Goal: Transaction & Acquisition: Purchase product/service

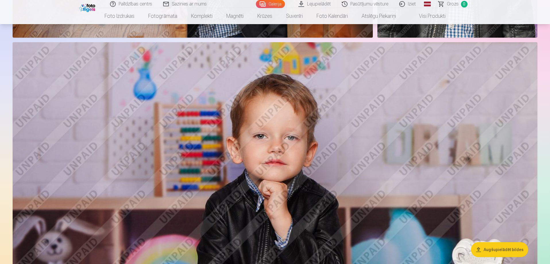
scroll to position [5862, 0]
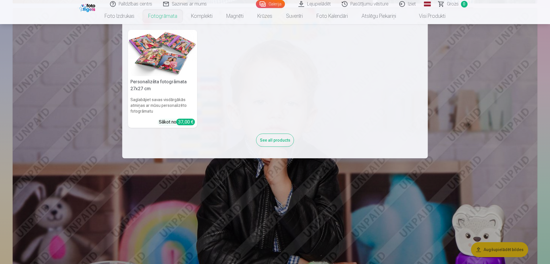
click at [160, 14] on link "Fotogrāmata" at bounding box center [162, 16] width 43 height 16
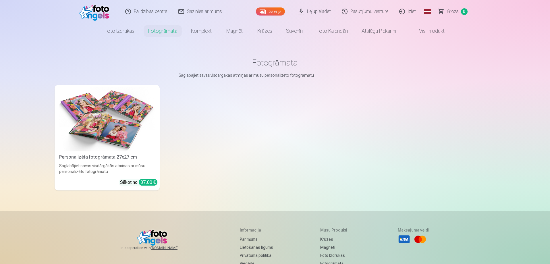
click at [119, 124] on img at bounding box center [107, 119] width 96 height 64
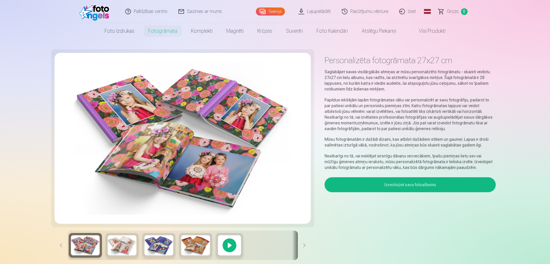
click at [426, 185] on button "Izveidojiet savu fotoalbumu" at bounding box center [410, 184] width 171 height 15
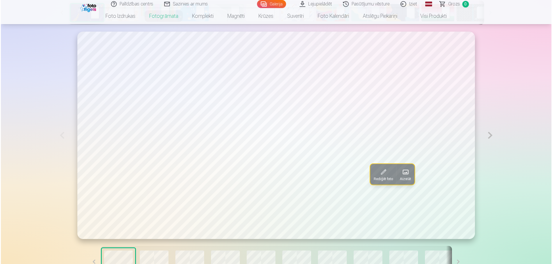
scroll to position [345, 0]
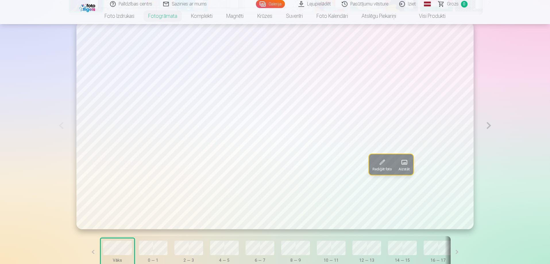
click at [380, 170] on span "Rediģēt foto" at bounding box center [382, 169] width 19 height 5
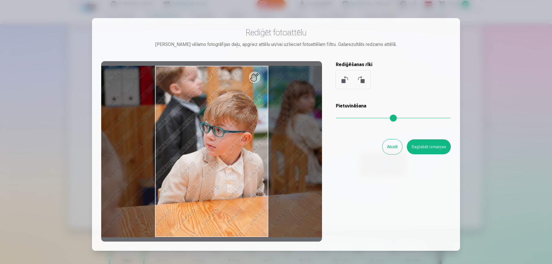
click at [387, 149] on button "Atcelt" at bounding box center [392, 146] width 20 height 15
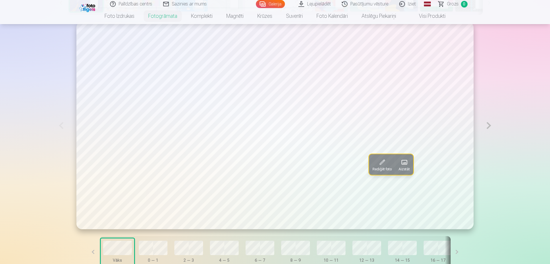
click at [399, 172] on span "Aizstāt" at bounding box center [404, 169] width 11 height 5
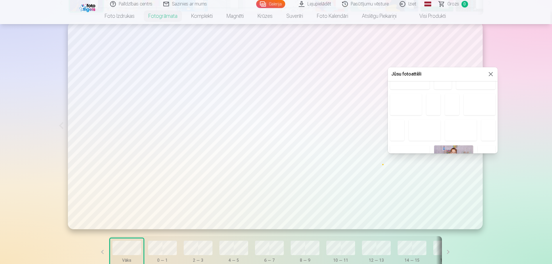
scroll to position [57, 0]
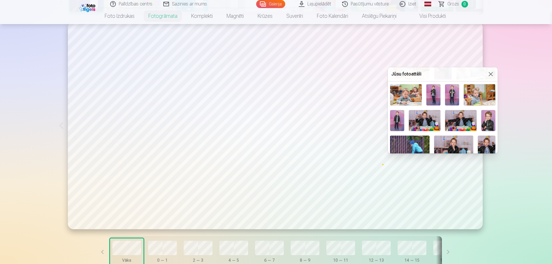
click at [451, 146] on img at bounding box center [453, 149] width 39 height 26
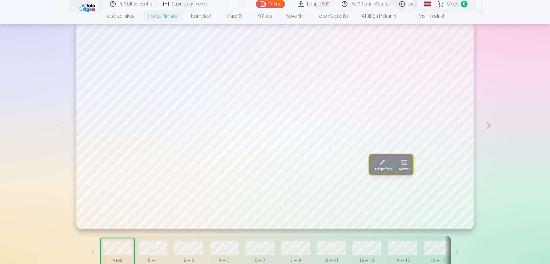
click at [486, 126] on button at bounding box center [488, 125] width 13 height 207
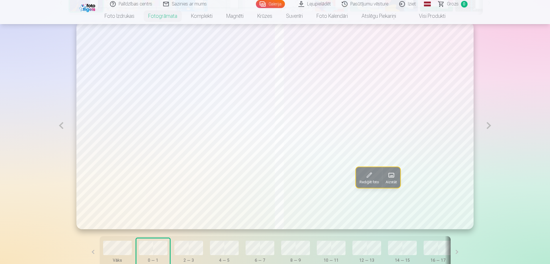
click at [486, 126] on button at bounding box center [488, 125] width 13 height 207
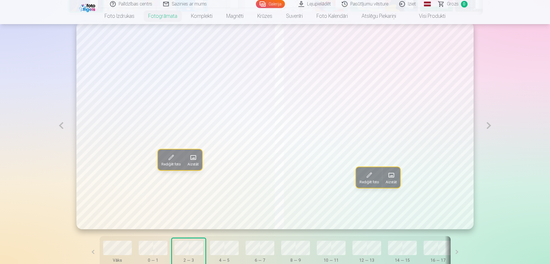
click at [486, 126] on button at bounding box center [488, 125] width 13 height 207
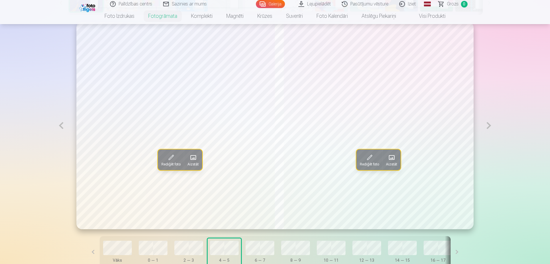
click at [189, 159] on span at bounding box center [193, 157] width 9 height 9
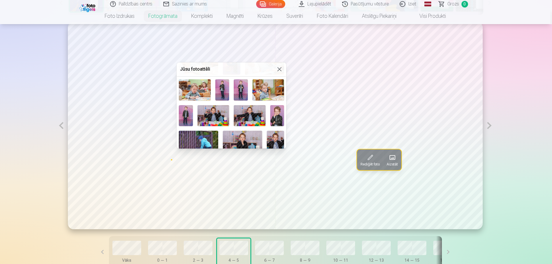
click at [277, 69] on button at bounding box center [279, 69] width 7 height 7
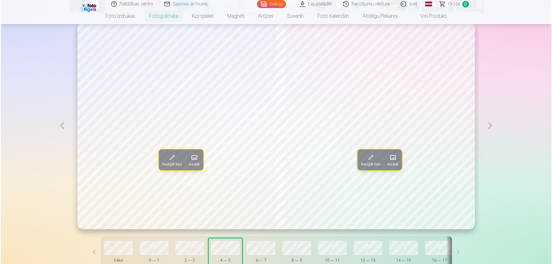
scroll to position [316, 0]
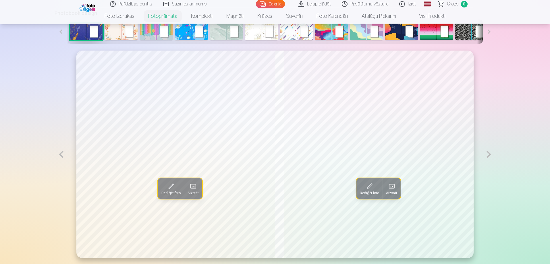
click at [170, 194] on span "Rediģēt foto" at bounding box center [170, 193] width 19 height 5
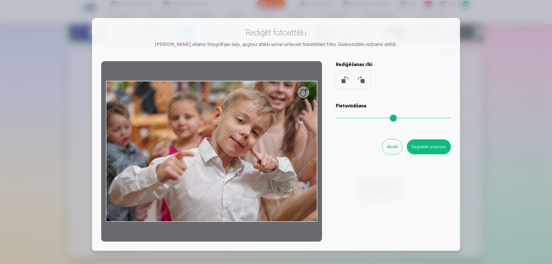
click at [393, 146] on button "Atcelt" at bounding box center [392, 146] width 20 height 15
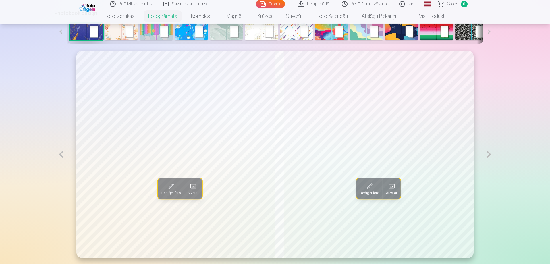
click at [188, 192] on span "Aizstāt" at bounding box center [193, 193] width 11 height 5
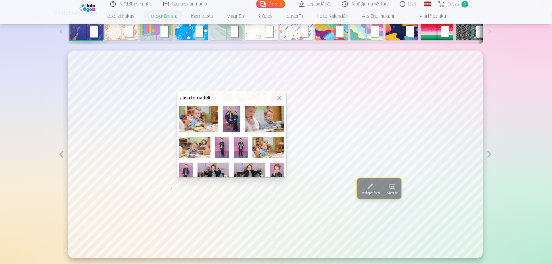
scroll to position [57, 0]
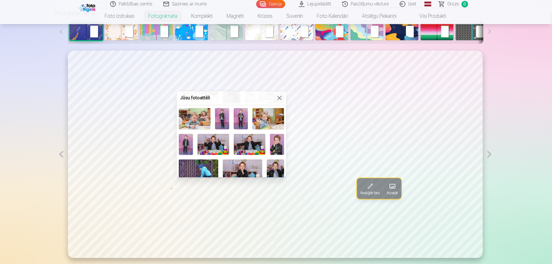
click at [217, 136] on img at bounding box center [213, 144] width 32 height 21
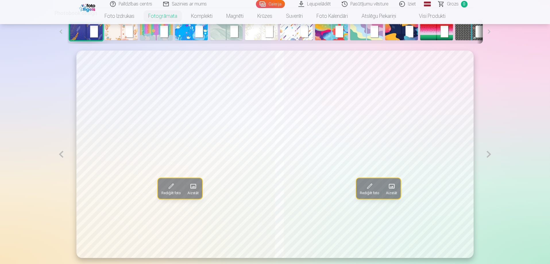
click at [390, 195] on span "Aizstāt" at bounding box center [391, 193] width 11 height 5
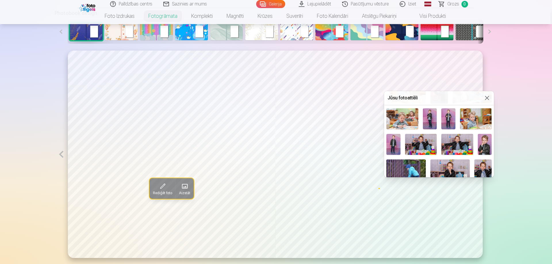
click at [456, 140] on img at bounding box center [457, 144] width 32 height 21
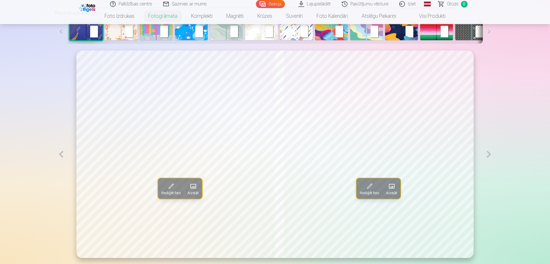
click at [487, 154] on button at bounding box center [488, 154] width 13 height 207
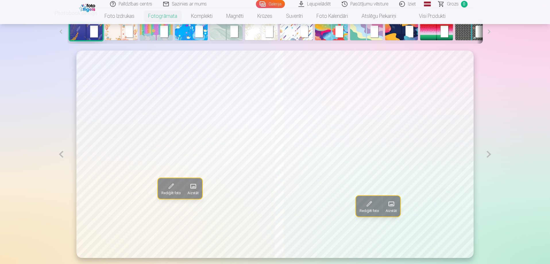
click at [487, 154] on button at bounding box center [488, 154] width 13 height 207
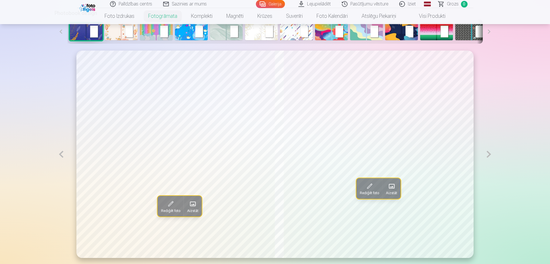
click at [487, 154] on button at bounding box center [488, 154] width 13 height 207
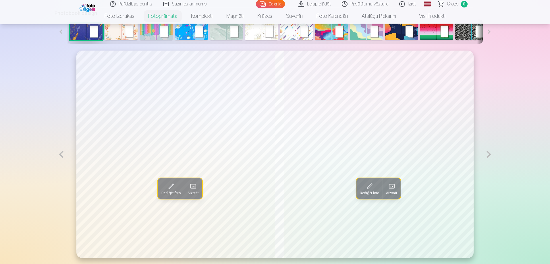
click at [487, 154] on button at bounding box center [488, 154] width 13 height 207
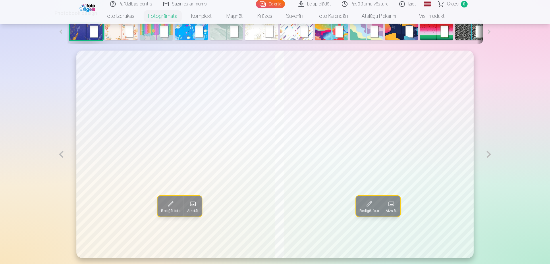
click at [487, 154] on button at bounding box center [488, 154] width 13 height 207
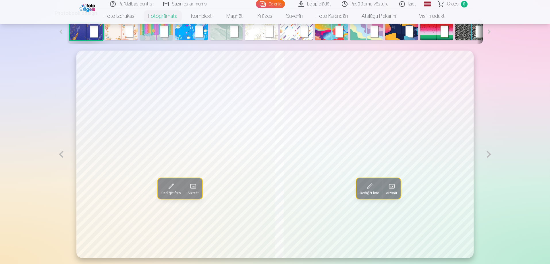
click at [487, 154] on button at bounding box center [488, 154] width 13 height 207
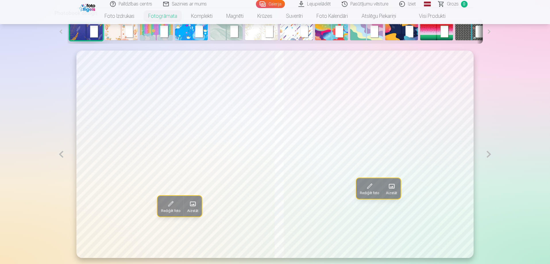
click at [487, 154] on button at bounding box center [488, 154] width 13 height 207
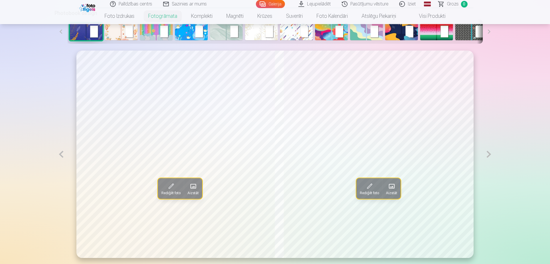
click at [487, 154] on button at bounding box center [488, 154] width 13 height 207
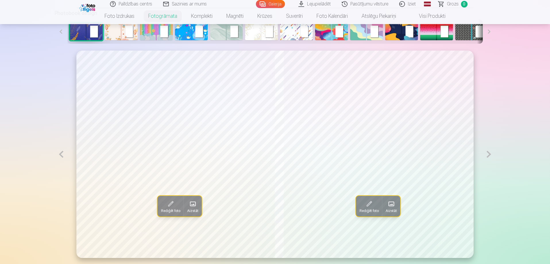
click at [487, 154] on button at bounding box center [488, 154] width 13 height 207
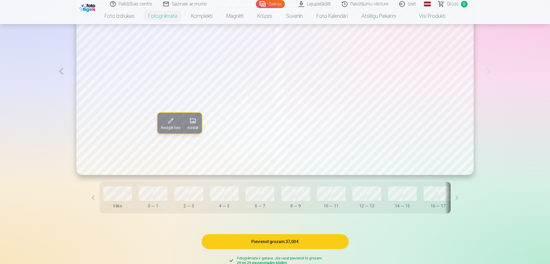
scroll to position [403, 0]
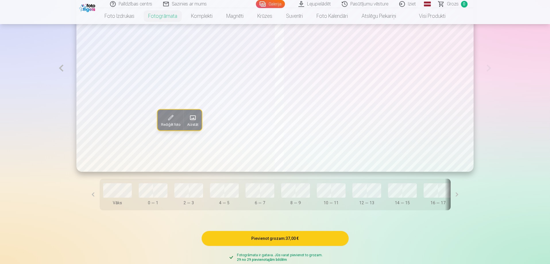
click at [451, 195] on button at bounding box center [457, 195] width 13 height 32
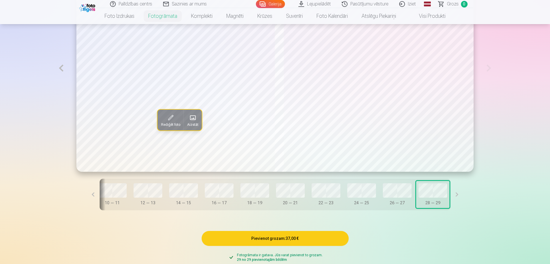
scroll to position [0, 237]
click at [451, 195] on button at bounding box center [457, 195] width 13 height 32
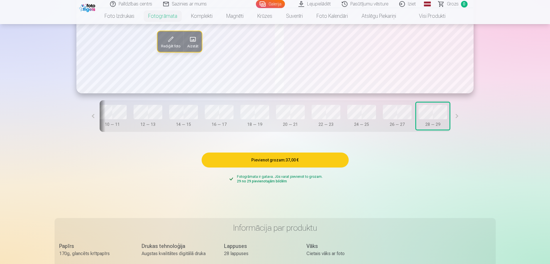
scroll to position [489, 0]
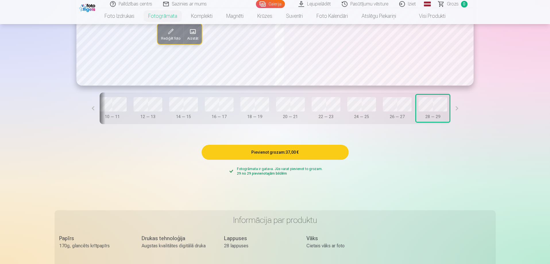
click at [281, 157] on button "Pievienot grozam : 37,00 €" at bounding box center [275, 152] width 147 height 15
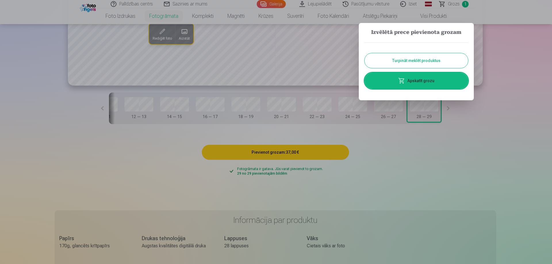
click at [422, 59] on button "Turpināt meklēt produktus" at bounding box center [415, 60] width 103 height 15
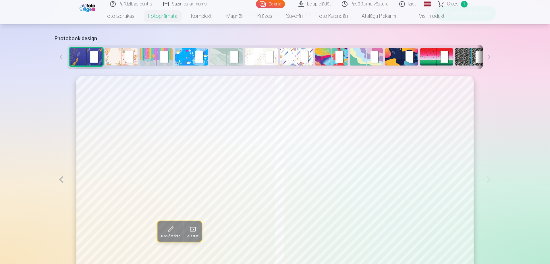
scroll to position [230, 0]
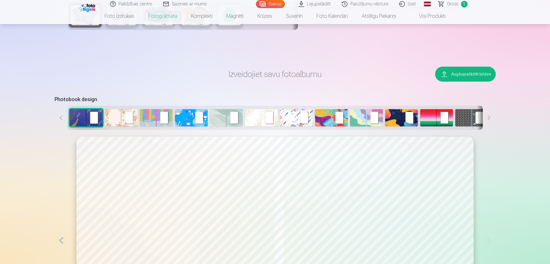
click at [488, 116] on button at bounding box center [489, 118] width 13 height 24
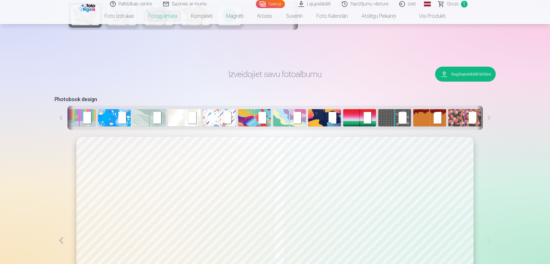
scroll to position [0, 78]
click at [488, 116] on button at bounding box center [489, 118] width 13 height 24
click at [247, 118] on img at bounding box center [254, 117] width 33 height 17
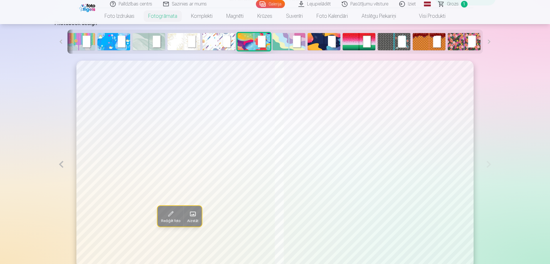
scroll to position [316, 0]
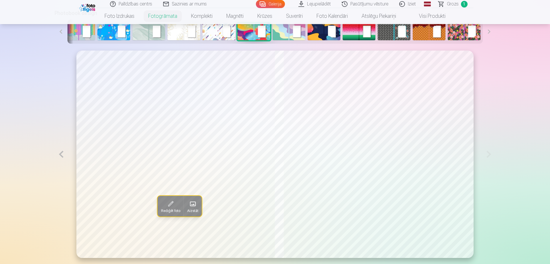
click at [319, 39] on img at bounding box center [324, 31] width 33 height 17
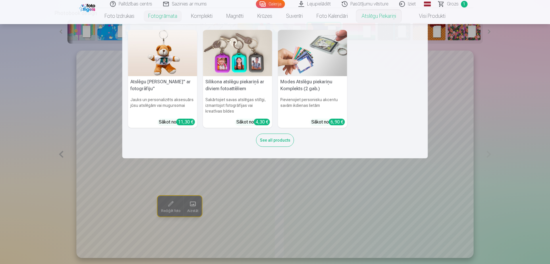
click at [504, 143] on nav "Atslēgu piekariņš Lācītis" ar fotogrāfiju" Jauks un personalizēts aksesuārs jūs…" at bounding box center [275, 91] width 550 height 134
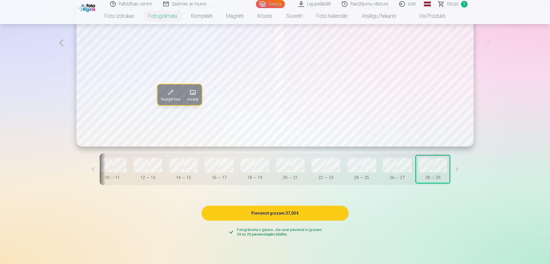
scroll to position [431, 0]
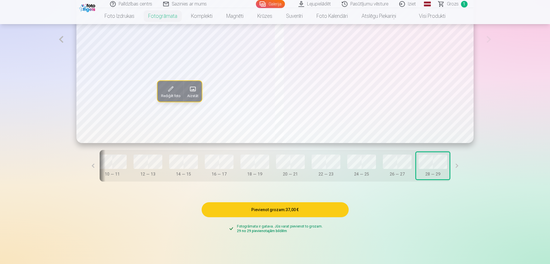
click at [100, 168] on button at bounding box center [93, 166] width 13 height 32
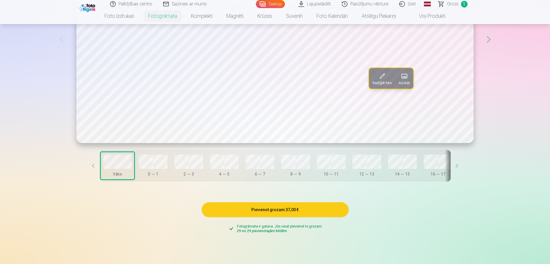
scroll to position [259, 0]
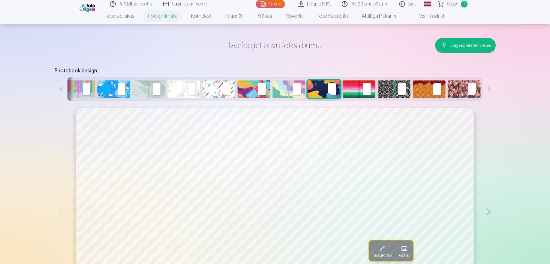
click at [391, 90] on img at bounding box center [394, 88] width 33 height 17
click at [204, 84] on img at bounding box center [219, 88] width 33 height 17
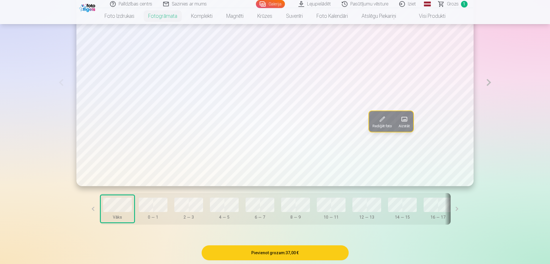
scroll to position [431, 0]
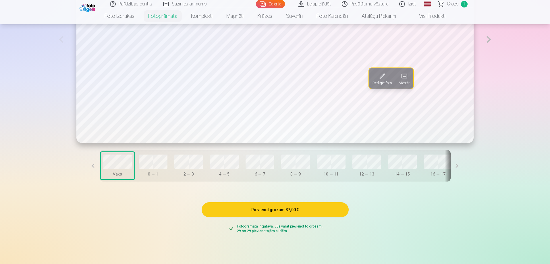
click at [288, 217] on button "Pievienot grozam : 37,00 €" at bounding box center [275, 209] width 147 height 15
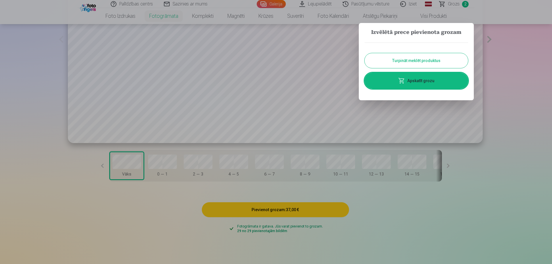
click at [438, 59] on button "Turpināt meklēt produktus" at bounding box center [415, 60] width 103 height 15
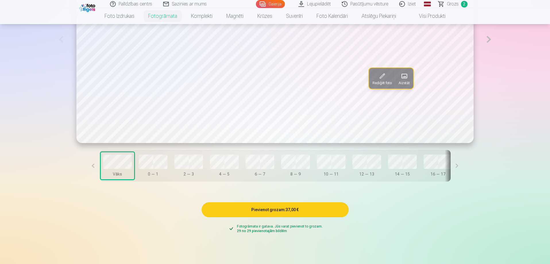
click at [452, 3] on span "Grozs" at bounding box center [453, 4] width 12 height 7
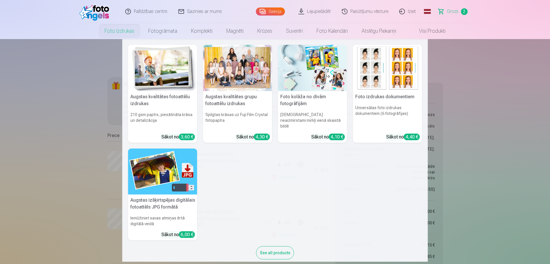
click at [119, 30] on link "Foto izdrukas" at bounding box center [120, 31] width 44 height 16
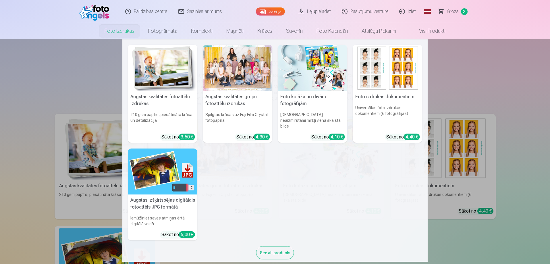
click at [153, 55] on img at bounding box center [162, 68] width 69 height 46
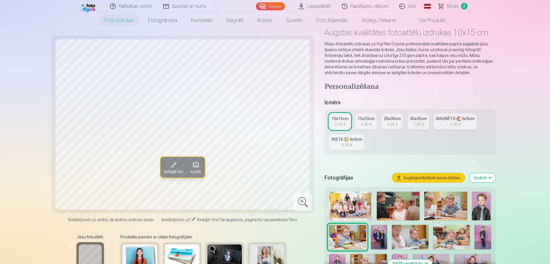
scroll to position [57, 0]
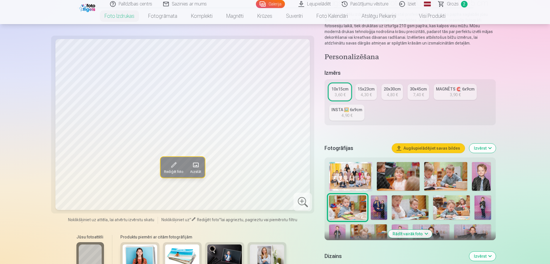
click at [360, 171] on img at bounding box center [350, 176] width 43 height 29
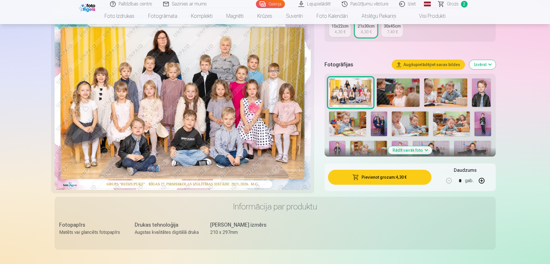
scroll to position [144, 0]
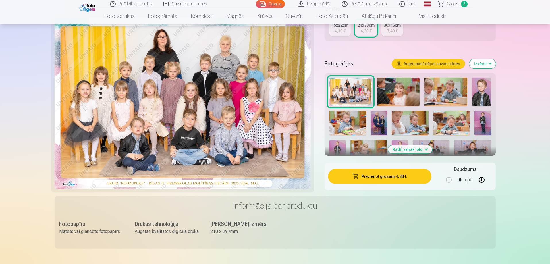
click at [374, 180] on button "Pievienot grozam : 4,30 €" at bounding box center [379, 176] width 103 height 15
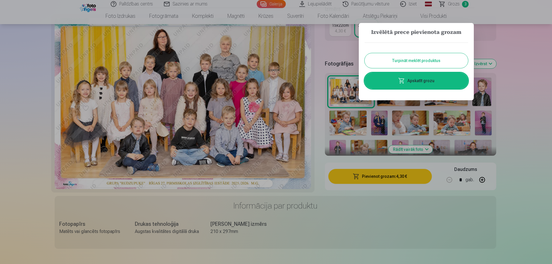
click at [416, 62] on button "Turpināt meklēt produktus" at bounding box center [415, 60] width 103 height 15
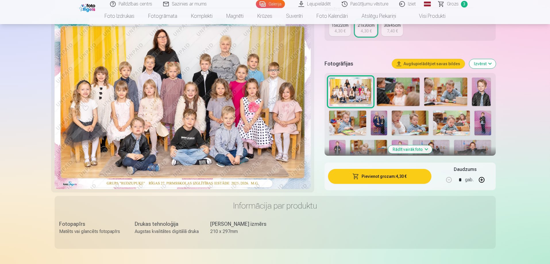
click at [375, 122] on img at bounding box center [379, 123] width 16 height 25
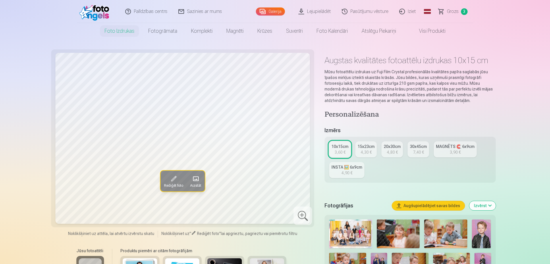
click at [346, 153] on link "10x15cm 3,60 €" at bounding box center [340, 149] width 22 height 16
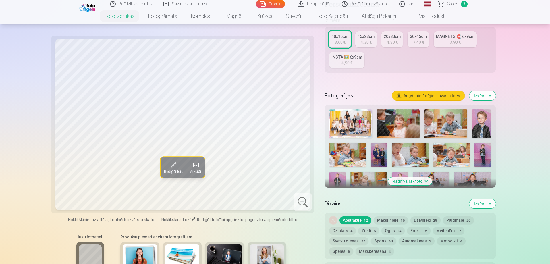
scroll to position [115, 0]
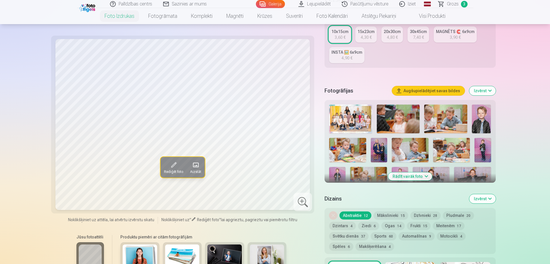
click at [376, 152] on img at bounding box center [379, 150] width 16 height 25
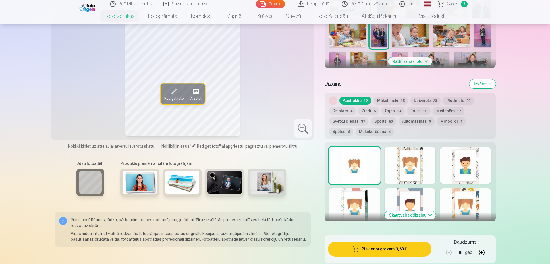
scroll to position [259, 0]
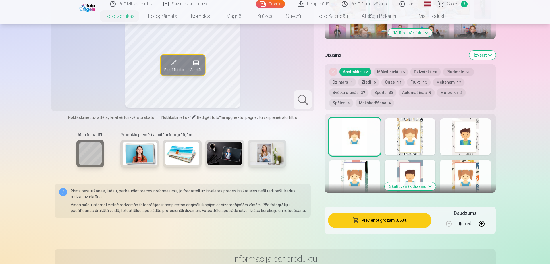
click at [431, 186] on button "Skatīt vairāk dizainu" at bounding box center [410, 186] width 51 height 8
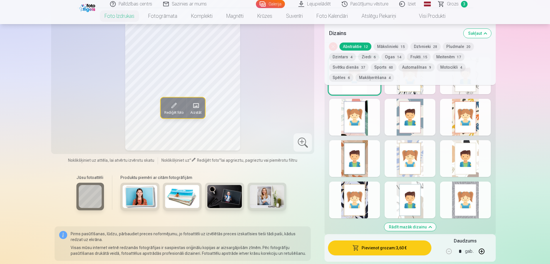
scroll to position [345, 0]
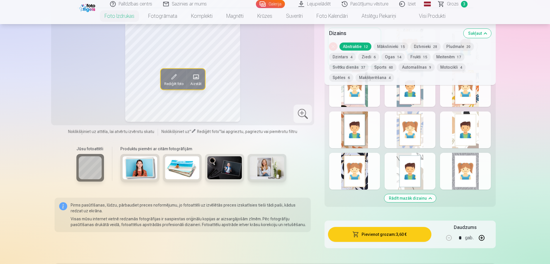
click at [464, 174] on div at bounding box center [465, 171] width 51 height 37
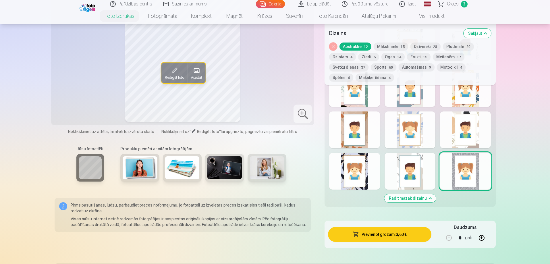
click at [365, 168] on div at bounding box center [354, 171] width 51 height 37
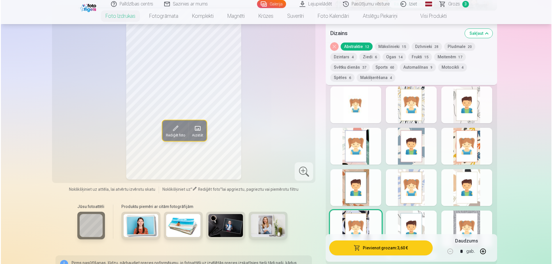
scroll to position [287, 0]
click at [362, 113] on div at bounding box center [354, 104] width 51 height 37
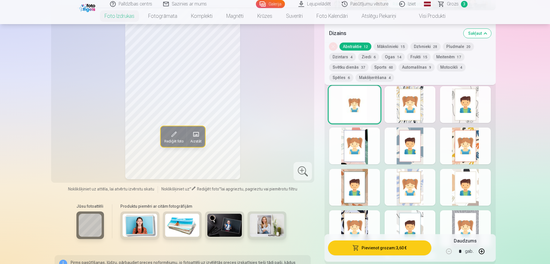
click at [381, 248] on button "Pievienot grozam : 3,60 €" at bounding box center [379, 247] width 103 height 15
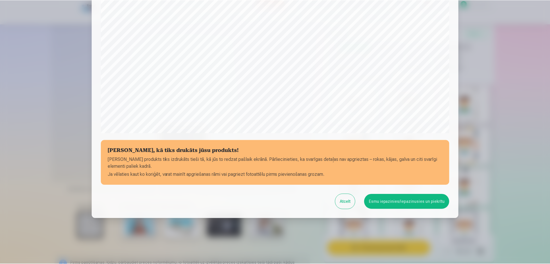
scroll to position [150, 0]
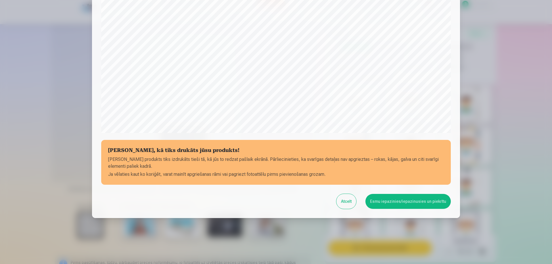
click at [393, 201] on button "Esmu iepazinies/iepazinusies un piekrītu" at bounding box center [407, 201] width 85 height 15
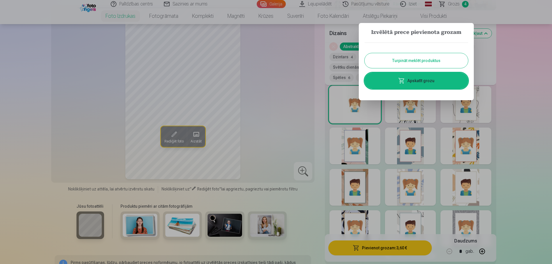
click at [419, 64] on button "Turpināt meklēt produktus" at bounding box center [415, 60] width 103 height 15
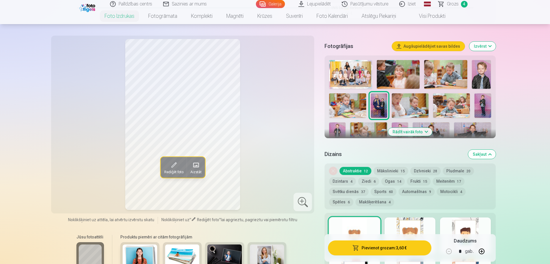
scroll to position [172, 0]
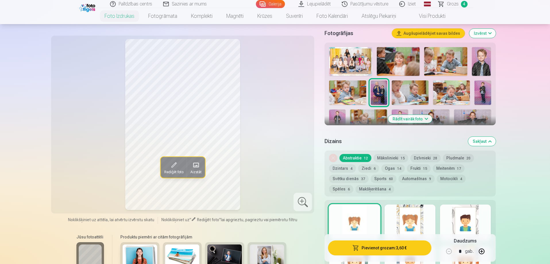
click at [423, 118] on button "Rādīt vairāk foto" at bounding box center [410, 119] width 44 height 8
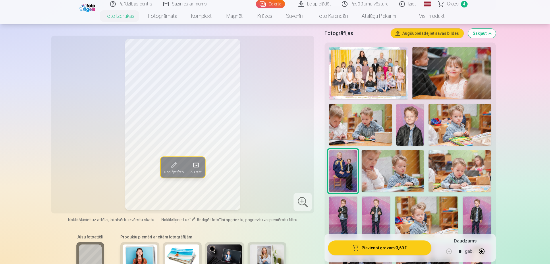
click at [402, 136] on img at bounding box center [411, 125] width 28 height 42
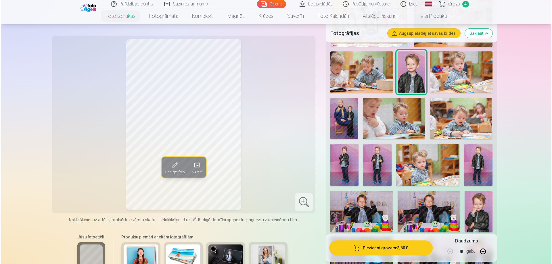
scroll to position [230, 0]
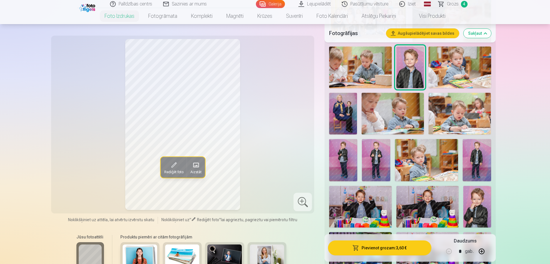
click at [393, 242] on button "Pievienot grozam : 3,60 €" at bounding box center [379, 247] width 103 height 15
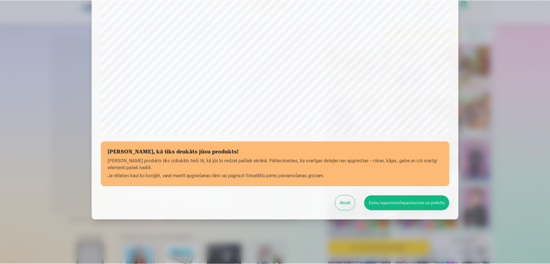
scroll to position [150, 0]
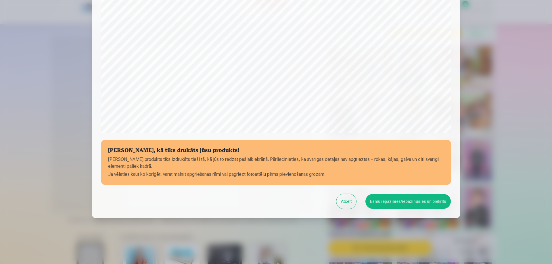
click at [405, 201] on button "Esmu iepazinies/iepazinusies un piekrītu" at bounding box center [407, 201] width 85 height 15
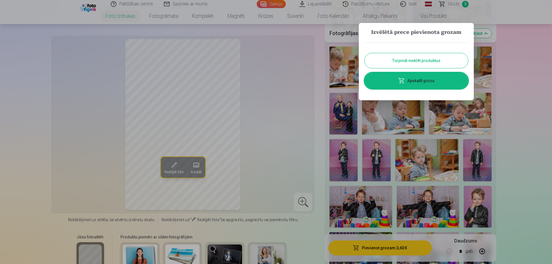
click at [433, 60] on button "Turpināt meklēt produktus" at bounding box center [415, 60] width 103 height 15
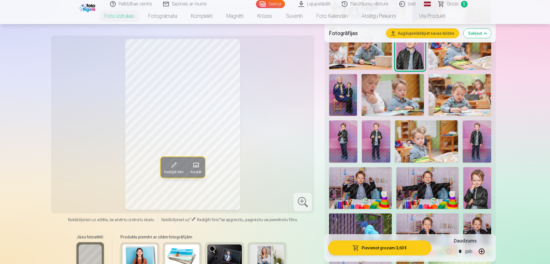
scroll to position [287, 0]
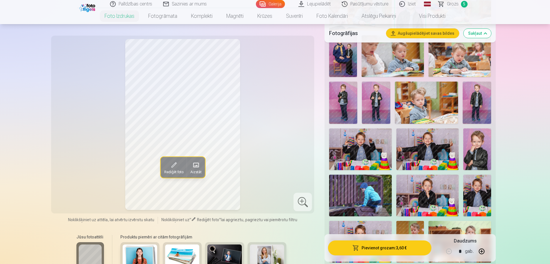
click at [415, 156] on img at bounding box center [428, 149] width 62 height 42
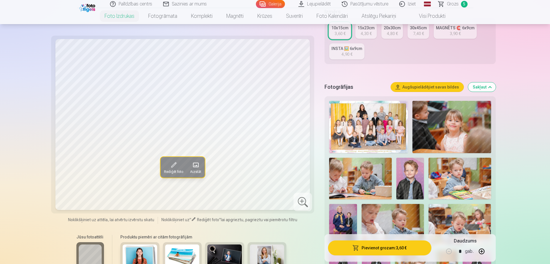
scroll to position [115, 0]
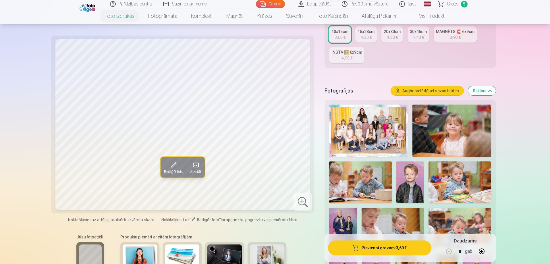
click at [453, 30] on div "MAGNĒTS 🧲 6x9cm" at bounding box center [455, 32] width 39 height 6
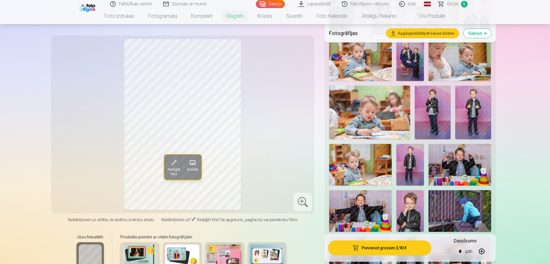
scroll to position [230, 0]
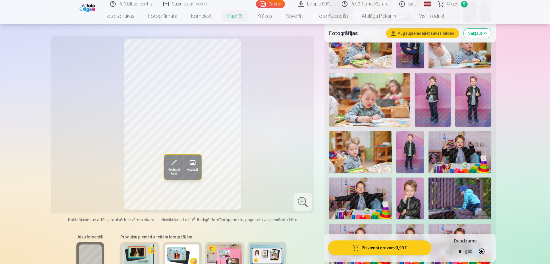
click at [378, 190] on img at bounding box center [360, 199] width 62 height 42
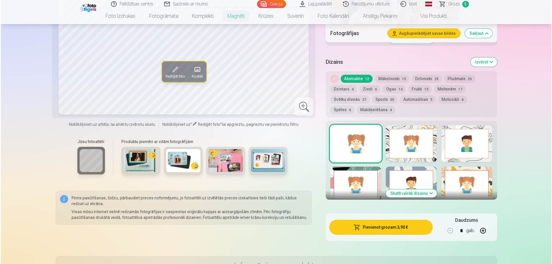
scroll to position [776, 0]
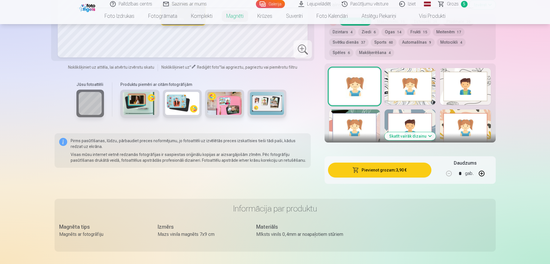
click at [367, 163] on button "Pievienot grozam : 3,90 €" at bounding box center [379, 170] width 103 height 15
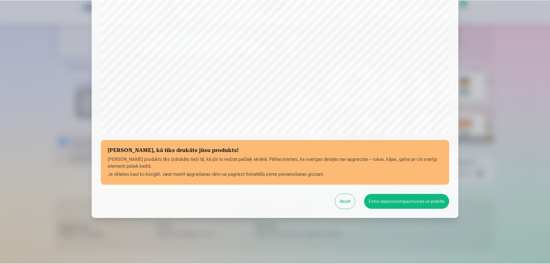
scroll to position [150, 0]
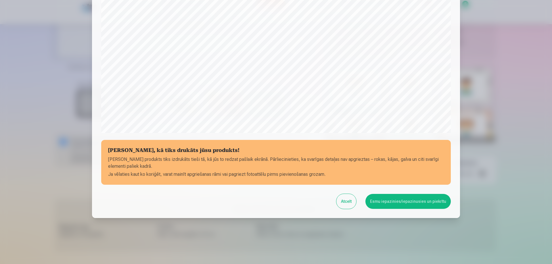
click at [348, 199] on button "Atcelt" at bounding box center [346, 201] width 20 height 15
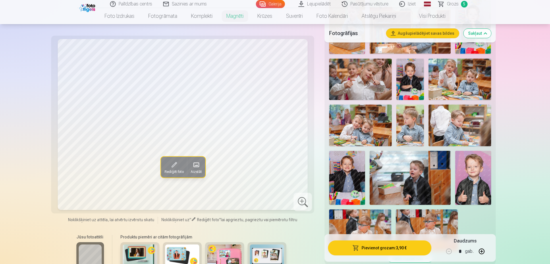
scroll to position [488, 0]
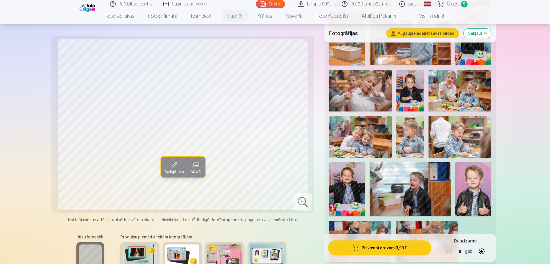
drag, startPoint x: 163, startPoint y: 169, endPoint x: 166, endPoint y: 170, distance: 3.0
click at [166, 170] on span "Rediģēt foto" at bounding box center [173, 172] width 19 height 5
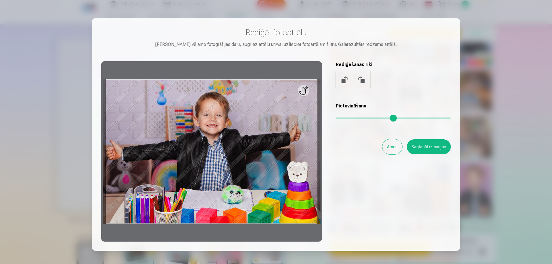
click at [360, 80] on button at bounding box center [361, 80] width 14 height 14
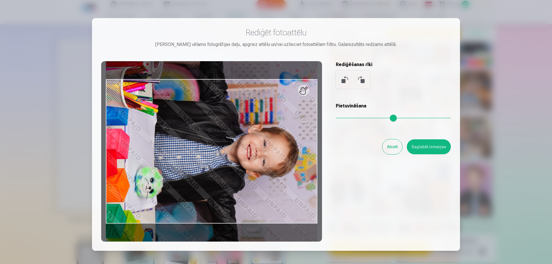
click at [360, 80] on button at bounding box center [361, 80] width 14 height 14
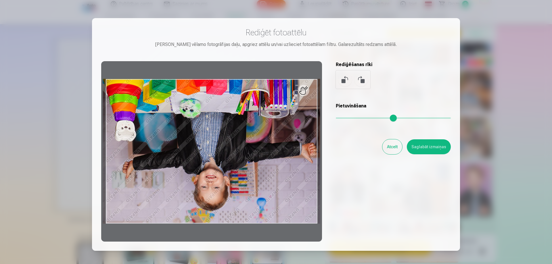
click at [360, 80] on button at bounding box center [361, 80] width 14 height 14
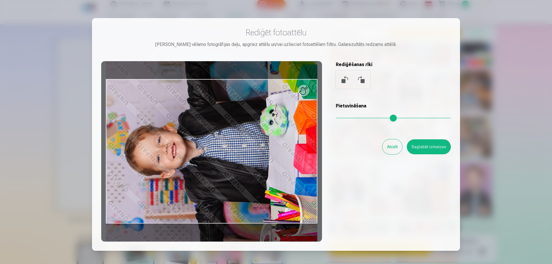
click at [360, 80] on button at bounding box center [361, 80] width 14 height 14
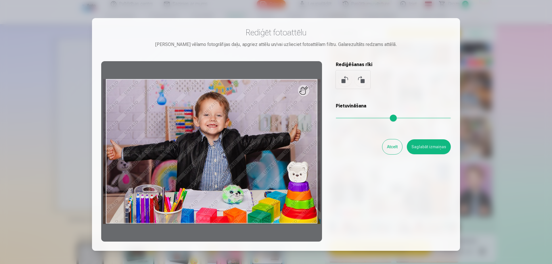
click at [439, 148] on button "Saglabāt izmaiņas" at bounding box center [429, 146] width 44 height 15
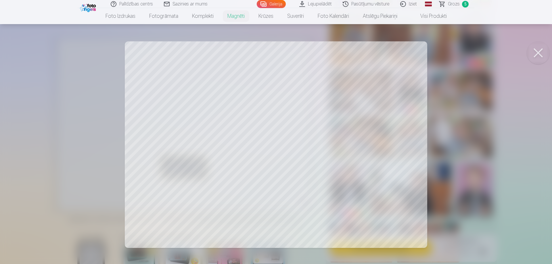
drag, startPoint x: 306, startPoint y: 166, endPoint x: 287, endPoint y: 168, distance: 19.4
click at [287, 168] on div at bounding box center [276, 132] width 552 height 264
click at [160, 153] on div at bounding box center [276, 132] width 552 height 264
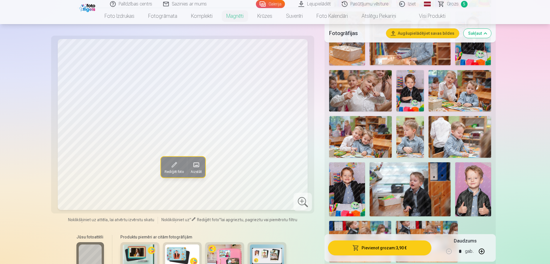
click at [174, 166] on span at bounding box center [173, 164] width 9 height 9
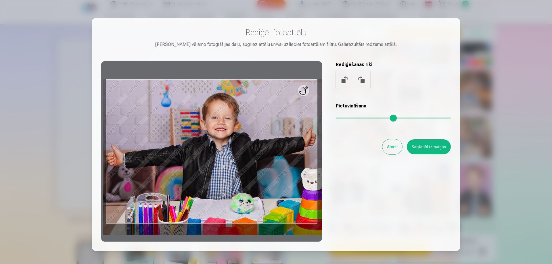
click at [343, 118] on input "range" at bounding box center [393, 118] width 115 height 1
type input "****"
click at [235, 197] on div at bounding box center [211, 151] width 221 height 180
click at [416, 150] on button "Saglabāt izmaiņas" at bounding box center [429, 146] width 44 height 15
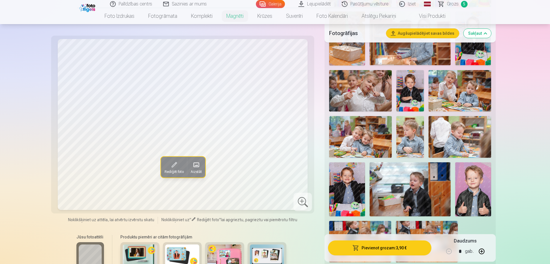
click at [392, 248] on button "Pievienot grozam : 3,90 €" at bounding box center [379, 247] width 103 height 15
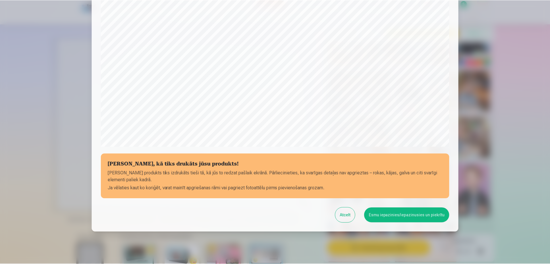
scroll to position [150, 0]
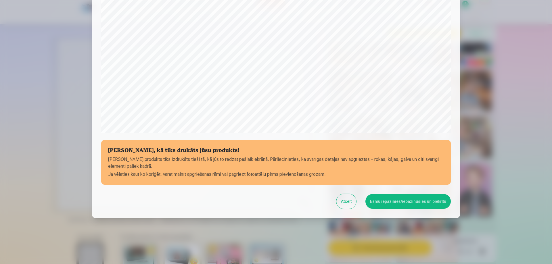
click at [391, 200] on button "Esmu iepazinies/iepazinusies un piekrītu" at bounding box center [407, 201] width 85 height 15
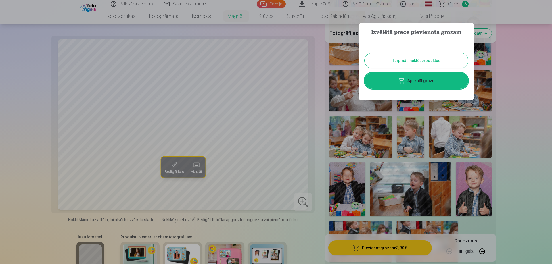
click at [411, 66] on button "Turpināt meklēt produktus" at bounding box center [415, 60] width 103 height 15
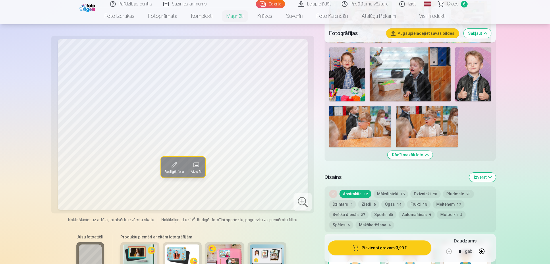
scroll to position [488, 0]
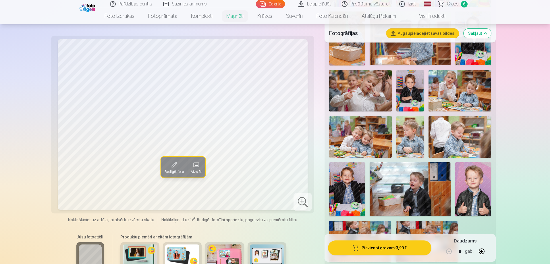
click at [407, 90] on img at bounding box center [411, 91] width 28 height 42
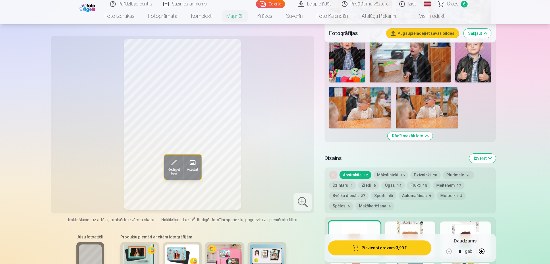
scroll to position [632, 0]
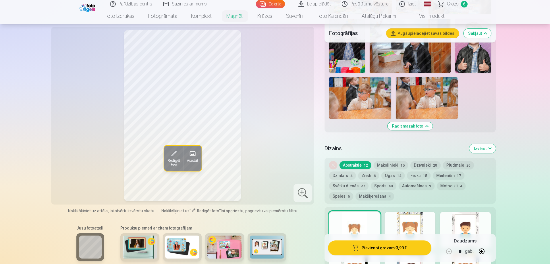
click at [480, 252] on button "button" at bounding box center [482, 252] width 14 height 14
type input "*"
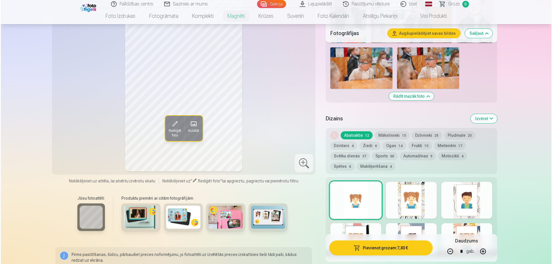
scroll to position [718, 0]
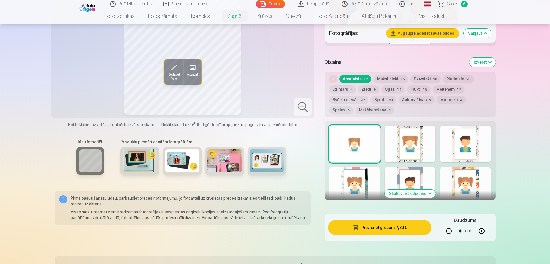
click at [379, 223] on button "Pievienot grozam : 7,80 €" at bounding box center [379, 227] width 103 height 15
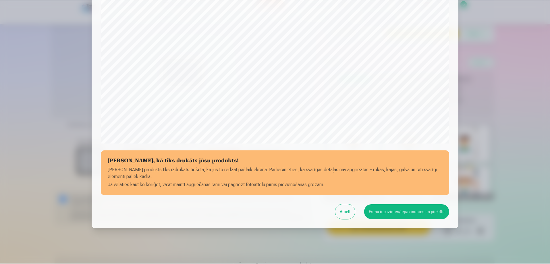
scroll to position [150, 0]
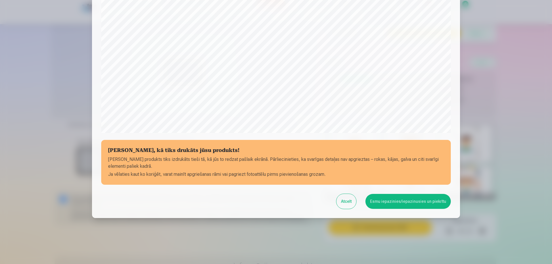
click at [405, 195] on button "Esmu iepazinies/iepazinusies un piekrītu" at bounding box center [407, 201] width 85 height 15
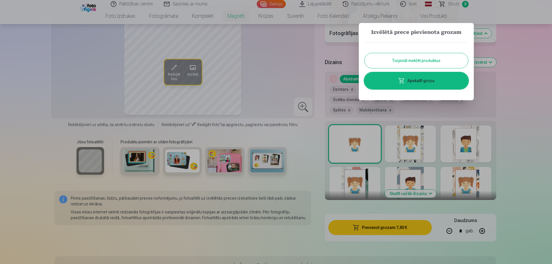
click at [414, 66] on button "Turpināt meklēt produktus" at bounding box center [415, 60] width 103 height 15
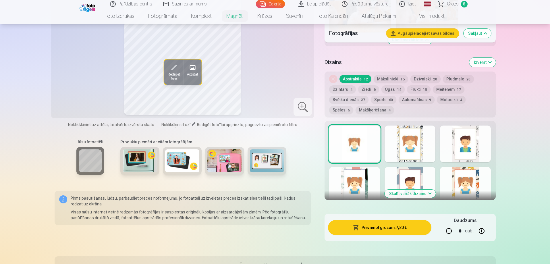
click at [457, 4] on span "Grozs" at bounding box center [453, 4] width 12 height 7
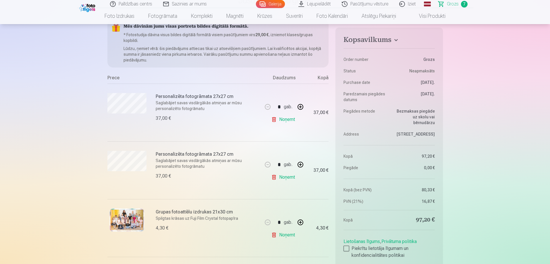
scroll to position [57, 0]
click at [285, 120] on link "Noņemt" at bounding box center [284, 119] width 26 height 11
type input "*"
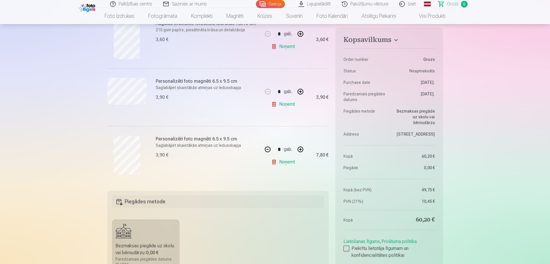
scroll to position [201, 0]
